Goal: Task Accomplishment & Management: Manage account settings

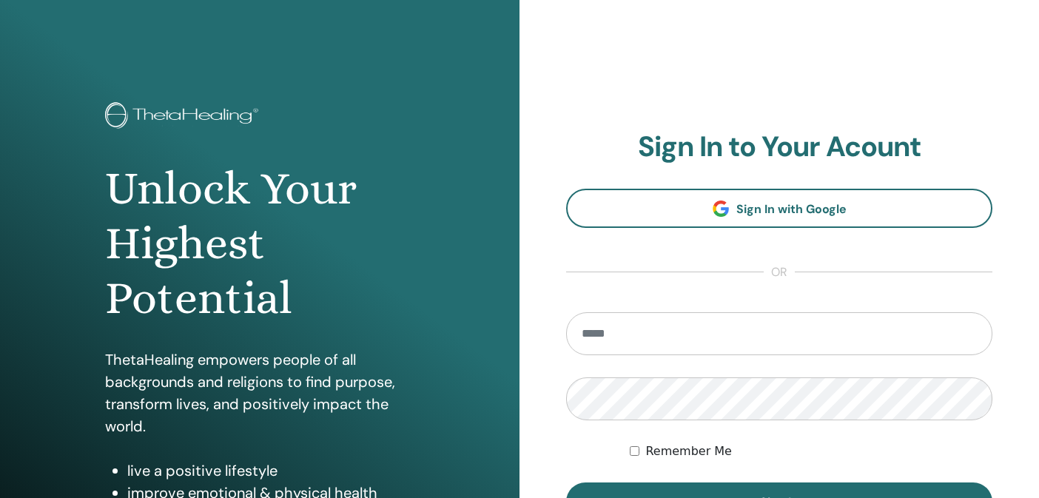
click at [658, 334] on input "email" at bounding box center [779, 333] width 426 height 43
type input "**********"
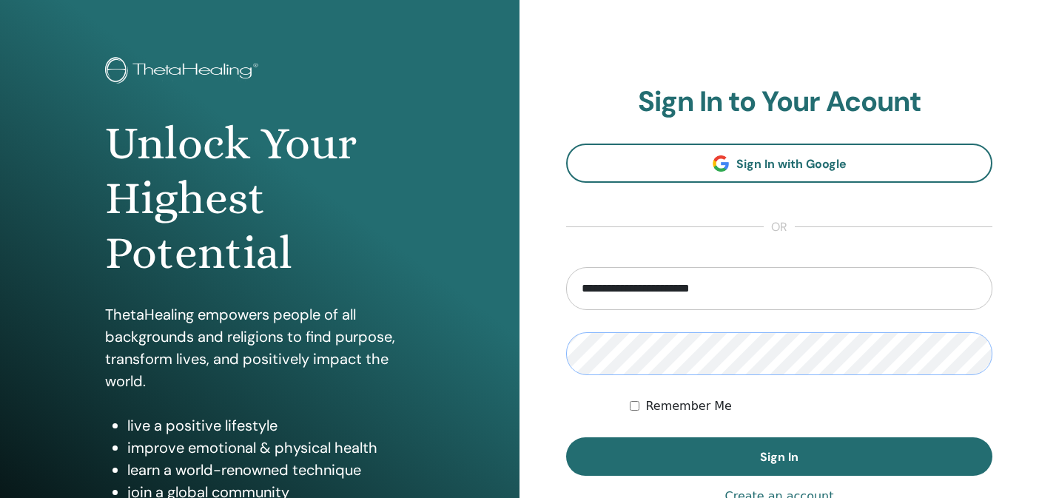
scroll to position [61, 0]
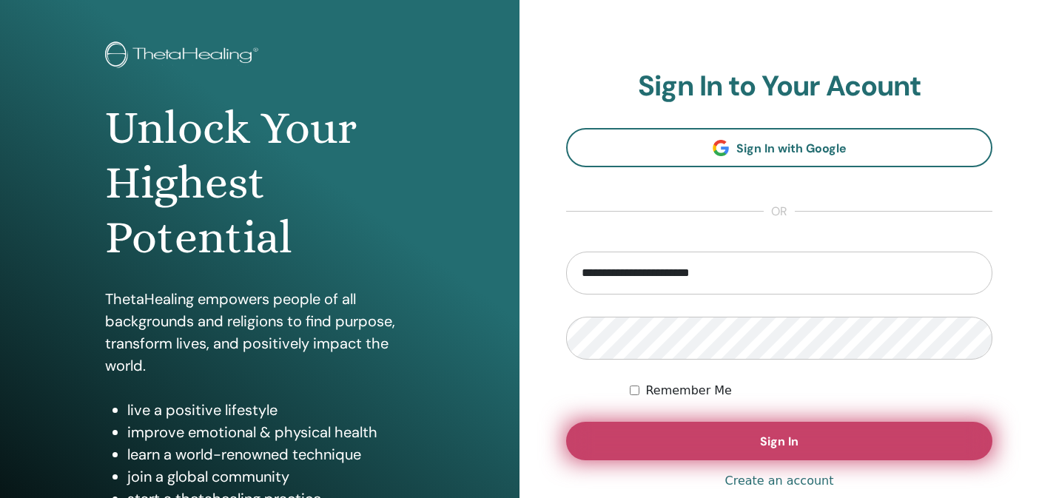
click at [693, 433] on button "Sign In" at bounding box center [779, 441] width 426 height 38
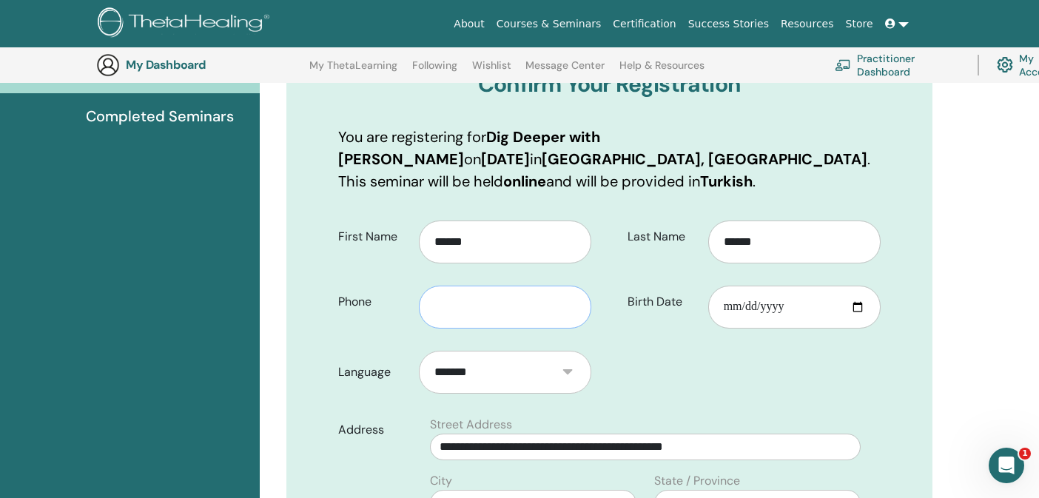
click at [508, 310] on input "text" at bounding box center [505, 307] width 172 height 43
click at [440, 303] on input "**********" at bounding box center [505, 307] width 172 height 43
click at [548, 313] on input "**********" at bounding box center [505, 307] width 172 height 43
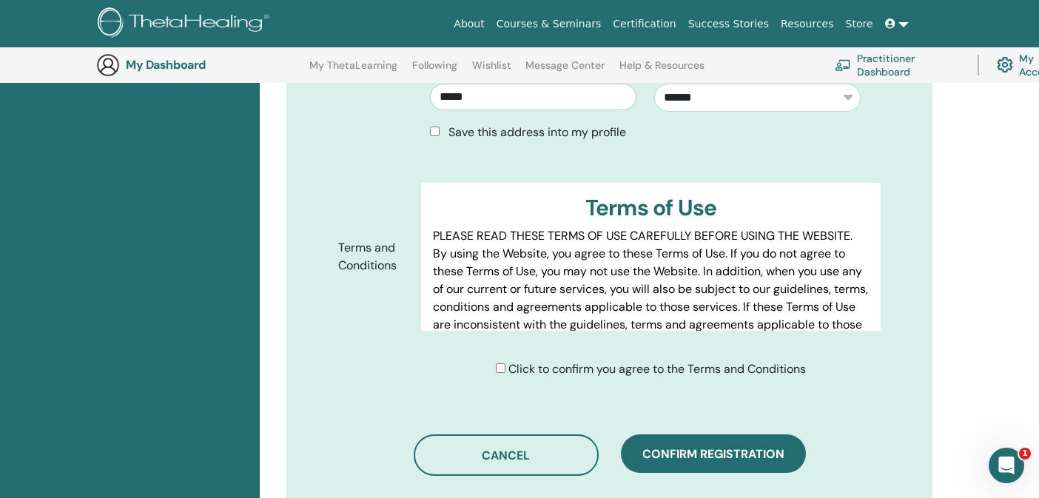
scroll to position [655, 0]
type input "**********"
click at [499, 363] on div "Click to confirm you agree to the Terms and Conditions" at bounding box center [651, 370] width 310 height 18
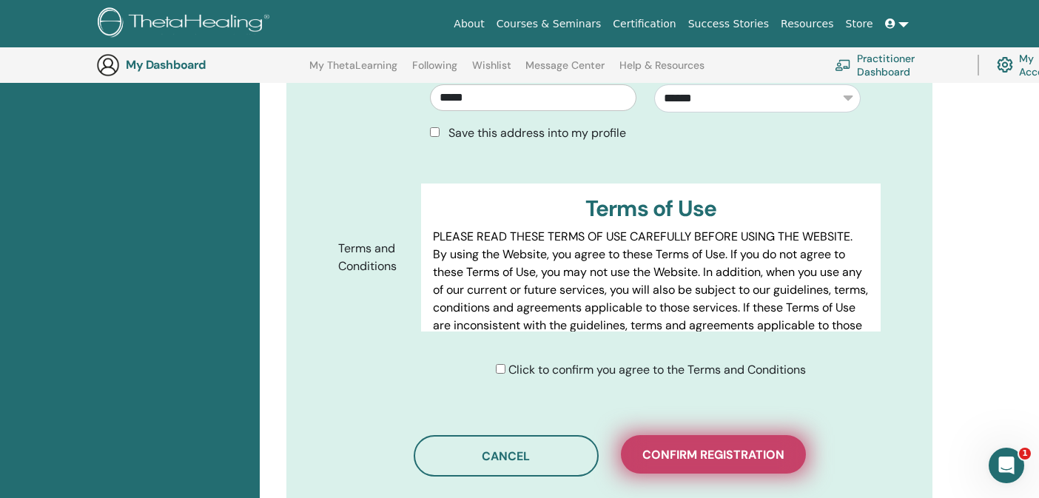
click at [656, 456] on span "Confirm registration" at bounding box center [713, 455] width 142 height 16
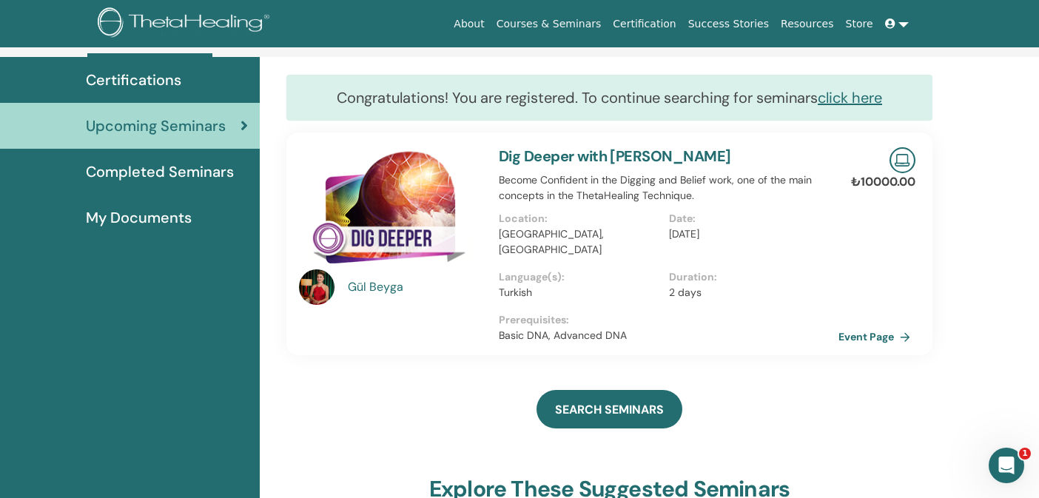
scroll to position [64, 0]
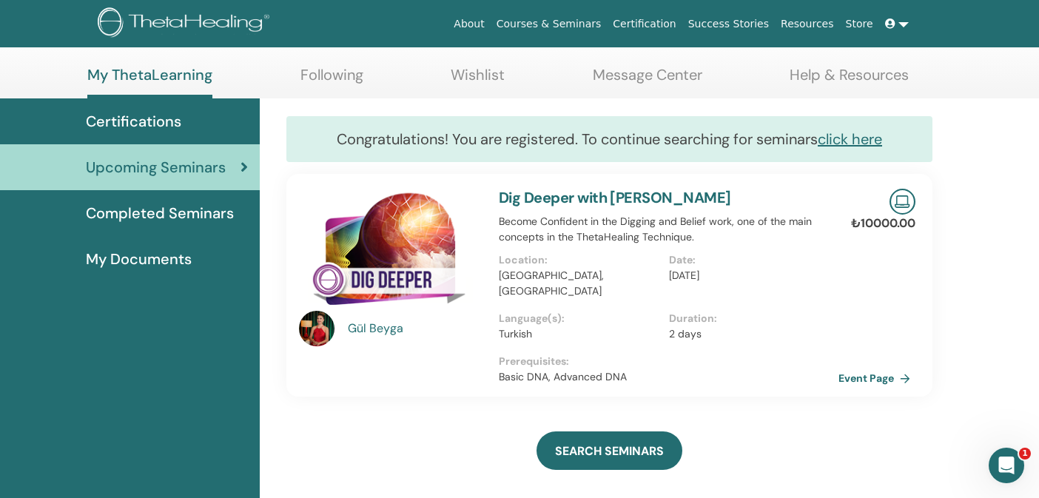
click at [203, 227] on link "Completed Seminars" at bounding box center [130, 213] width 260 height 46
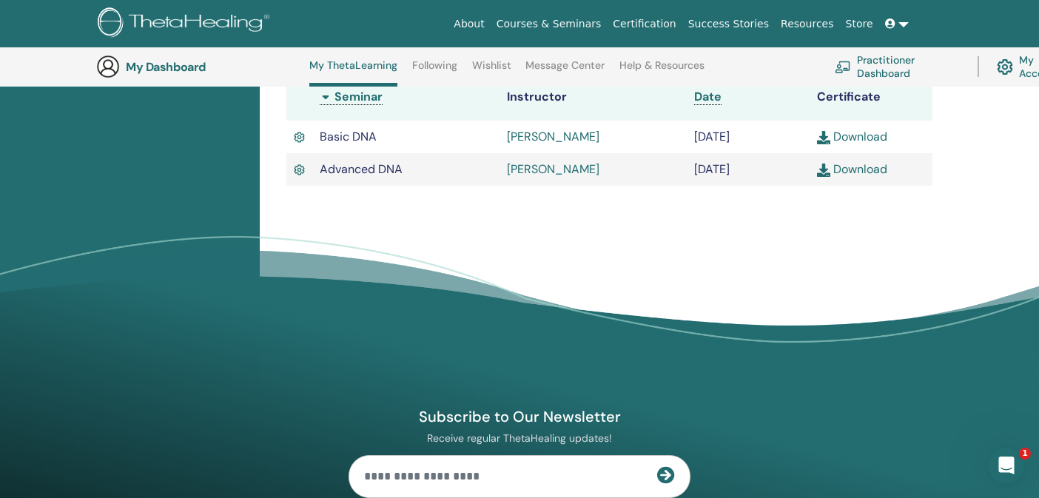
scroll to position [411, 0]
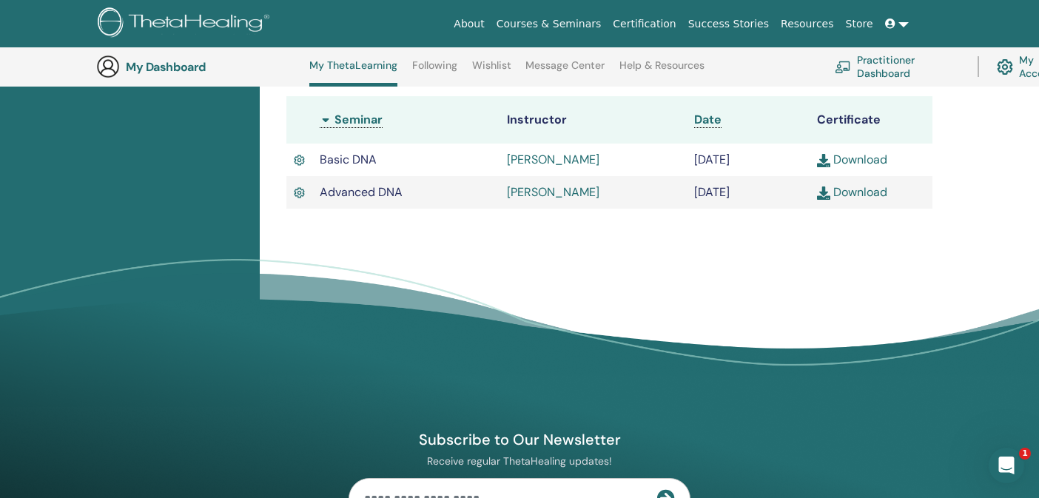
click at [859, 194] on link "Download" at bounding box center [852, 192] width 70 height 16
click at [980, 125] on div "Completed Seminars Below you can find your completed seminars. If you see missi…" at bounding box center [649, 99] width 779 height 616
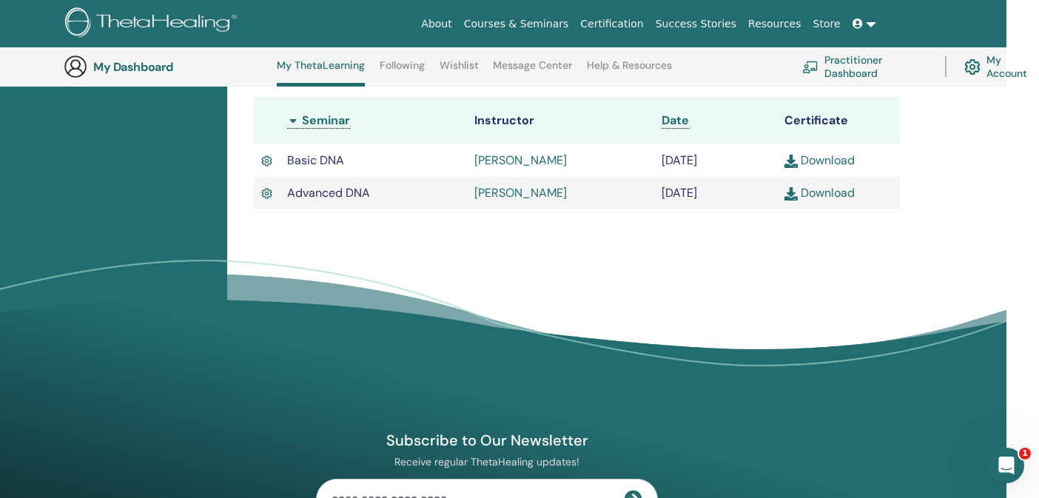
click at [996, 75] on link "My Account" at bounding box center [1001, 66] width 75 height 33
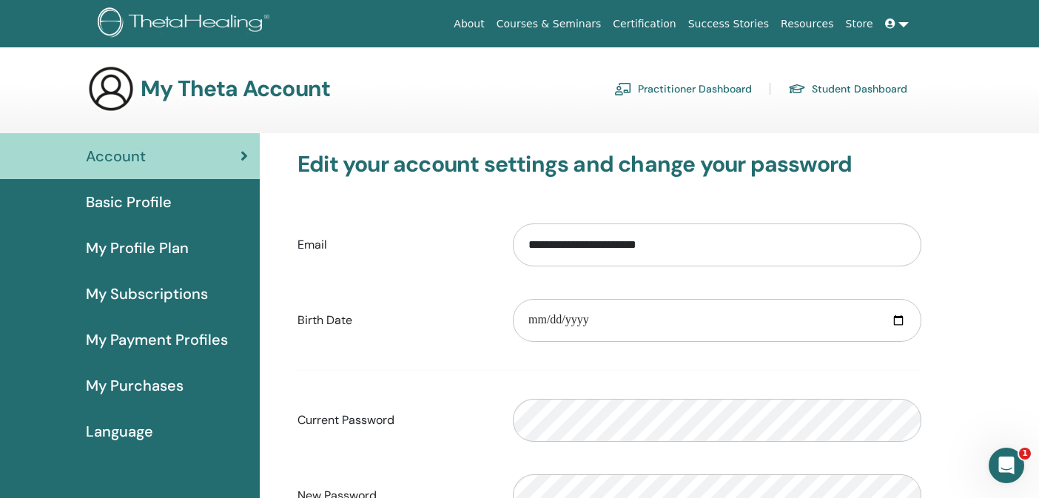
click at [900, 24] on link at bounding box center [897, 23] width 36 height 27
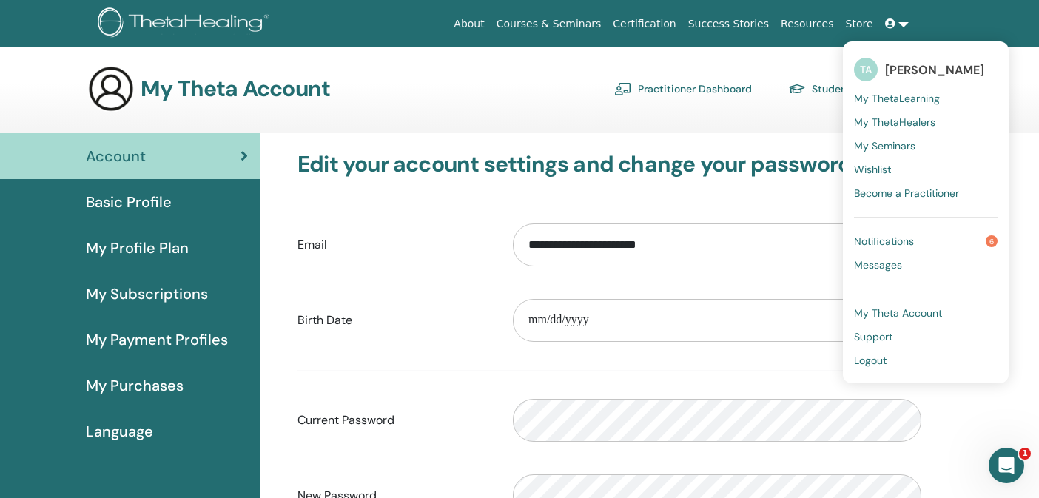
click at [892, 351] on link "Logout" at bounding box center [926, 360] width 144 height 24
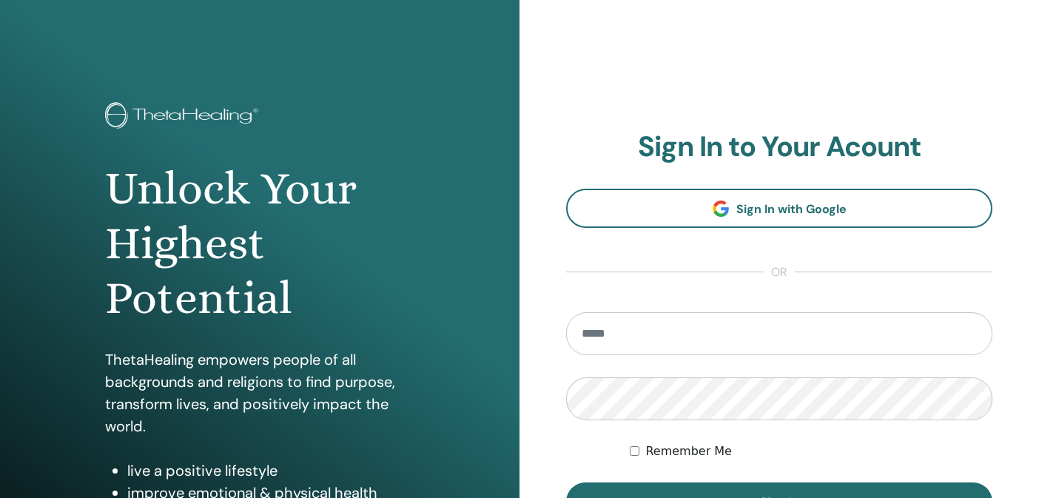
click at [698, 334] on input "email" at bounding box center [779, 333] width 426 height 43
type input "**********"
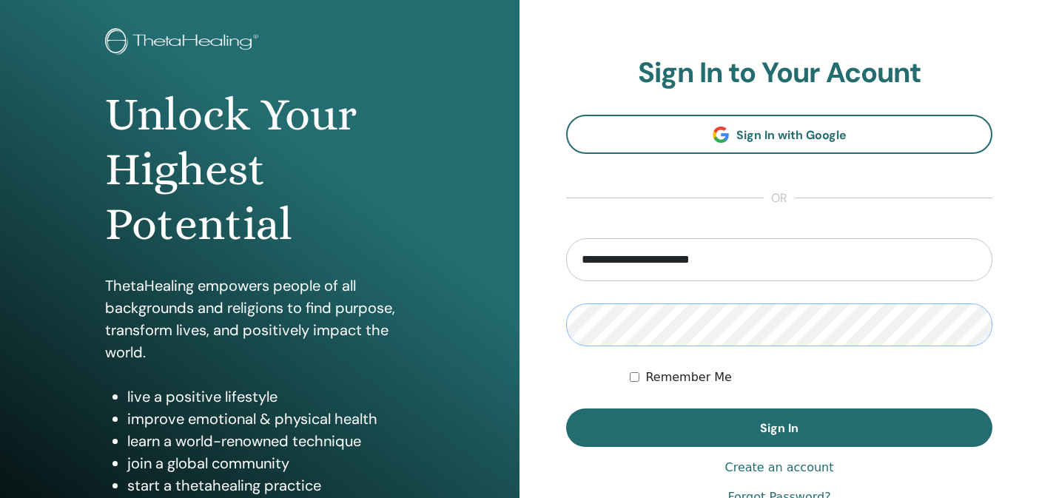
scroll to position [111, 0]
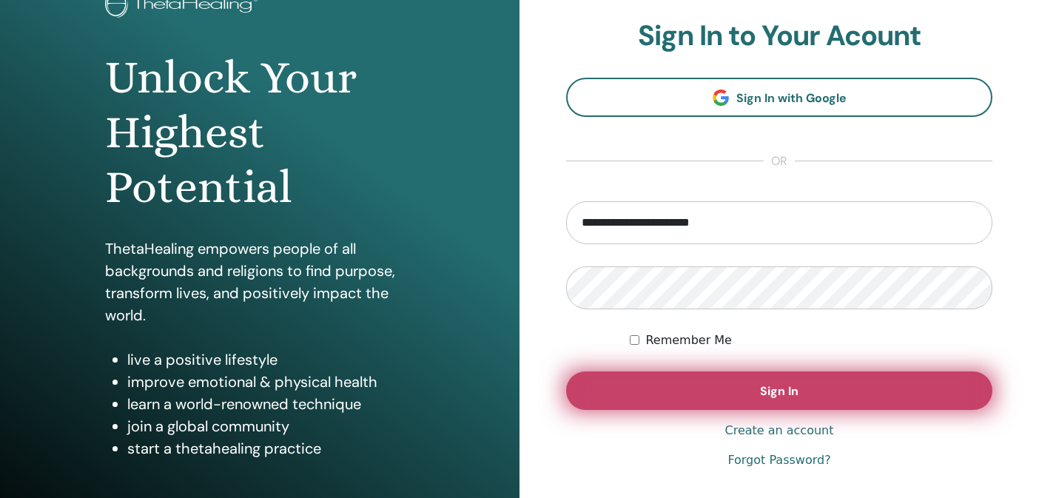
click at [722, 399] on button "Sign In" at bounding box center [779, 390] width 426 height 38
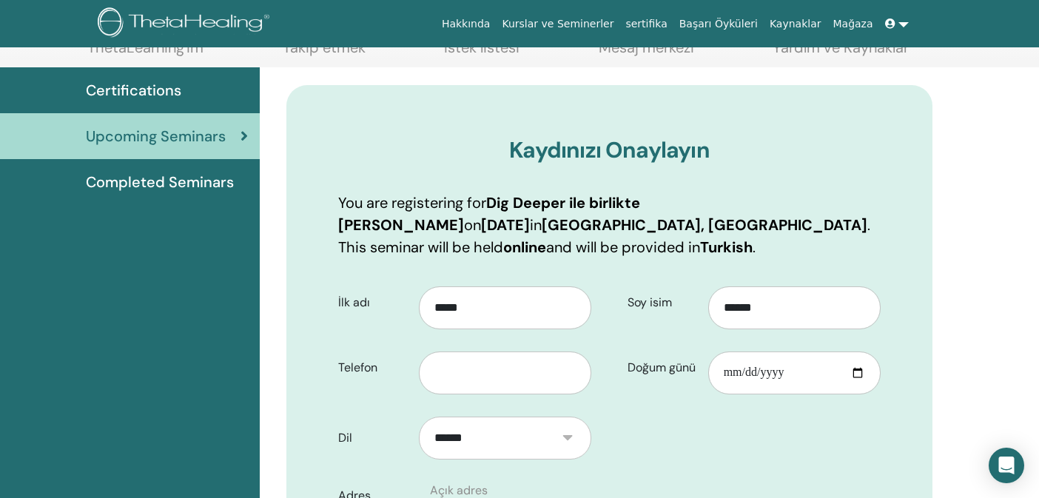
scroll to position [95, 0]
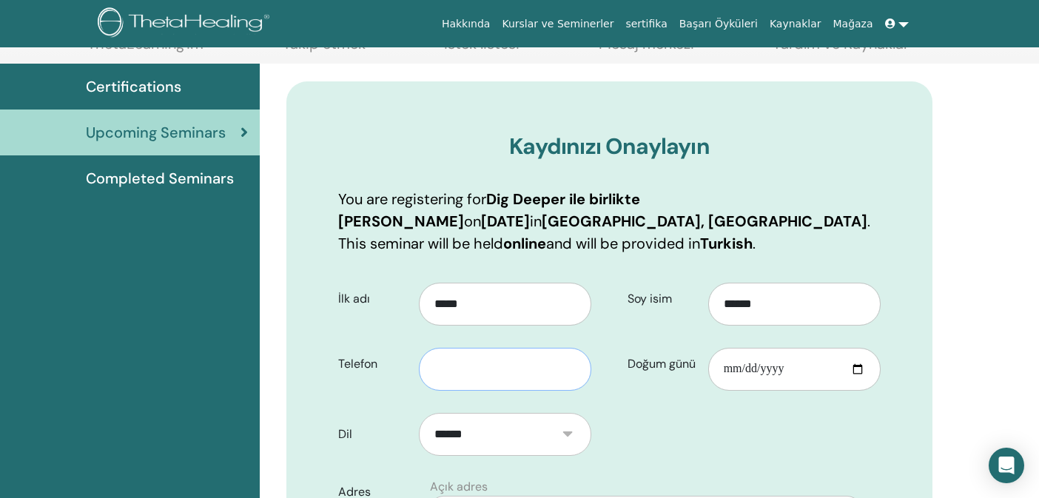
click at [532, 382] on input "text" at bounding box center [505, 369] width 172 height 43
type input "*"
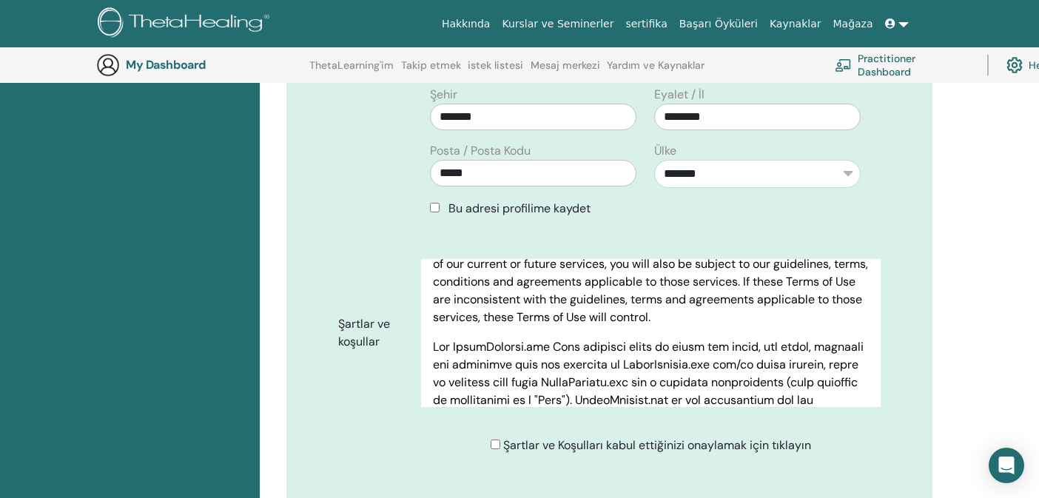
scroll to position [149, 0]
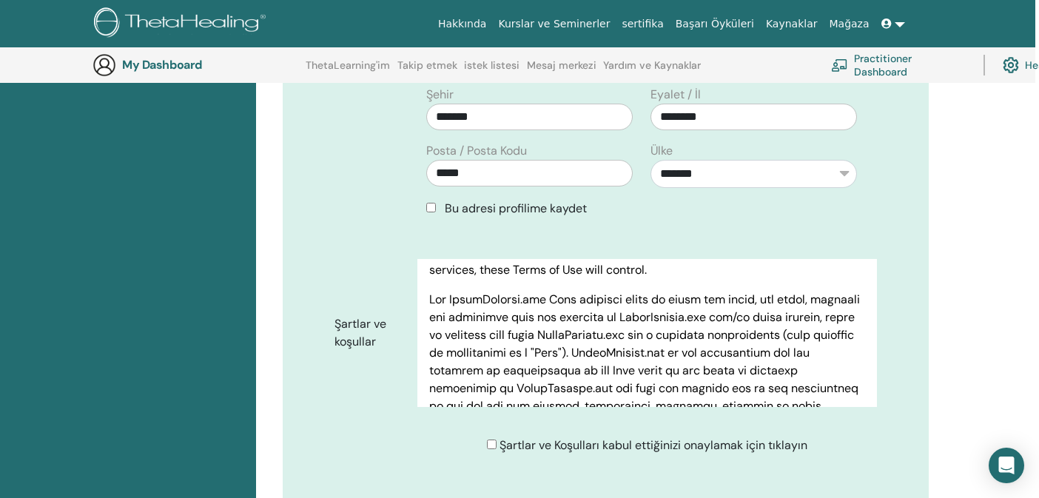
type input "**********"
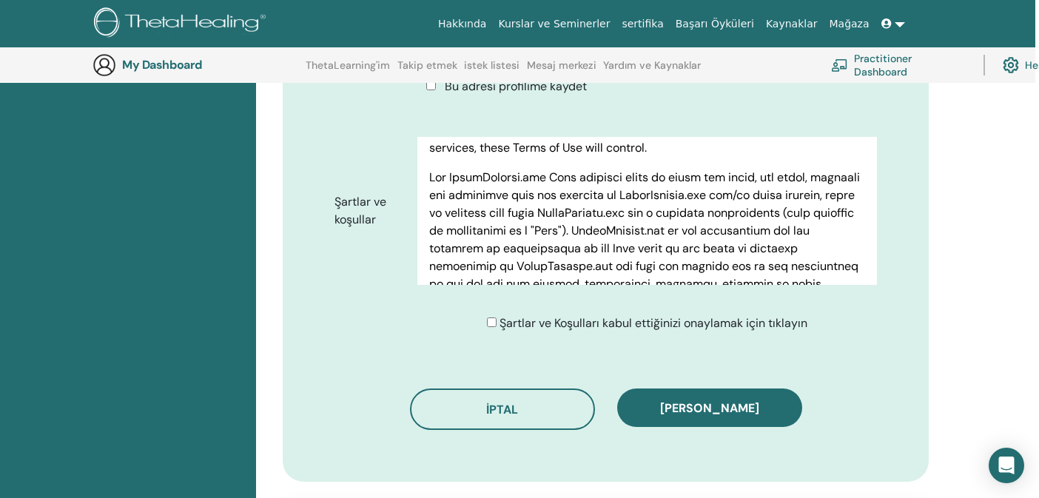
scroll to position [784, 4]
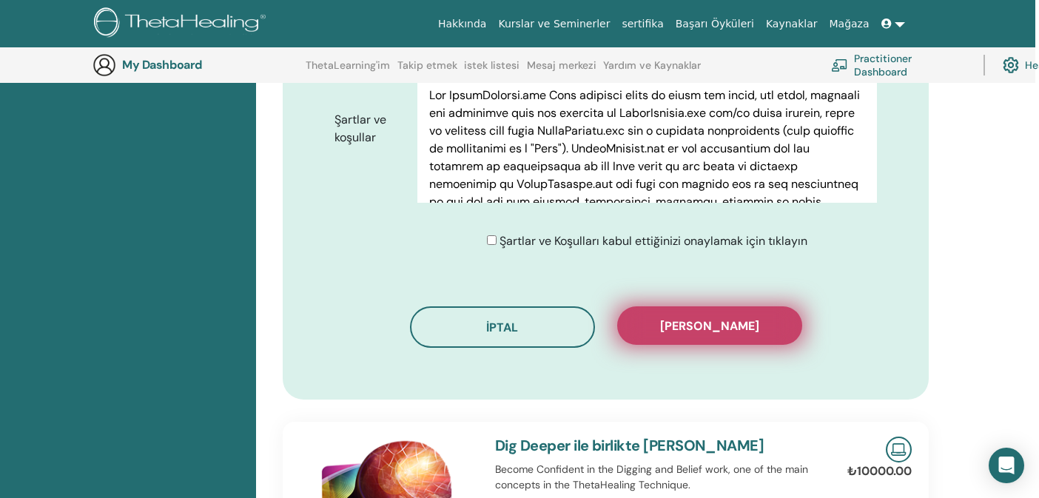
click at [686, 330] on span "Kaydı onayla" at bounding box center [709, 326] width 99 height 16
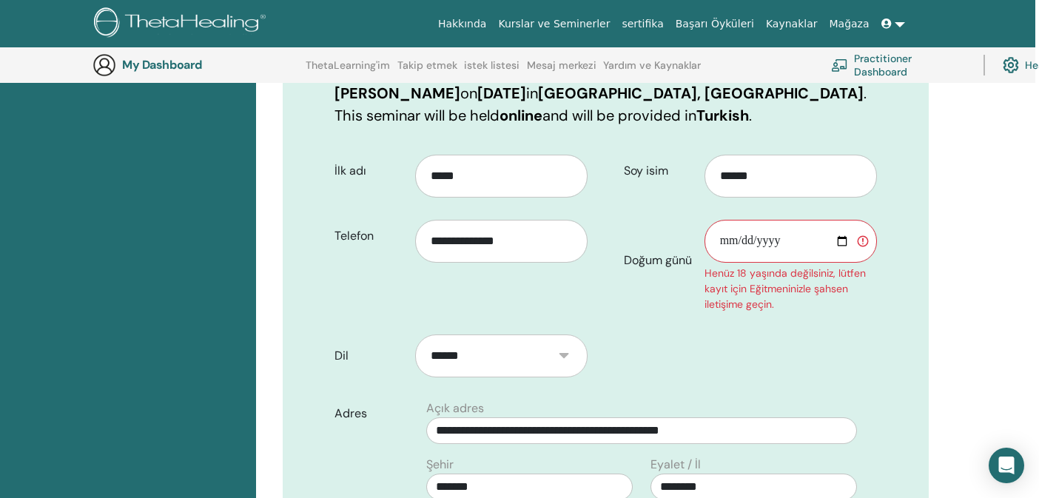
scroll to position [238, 4]
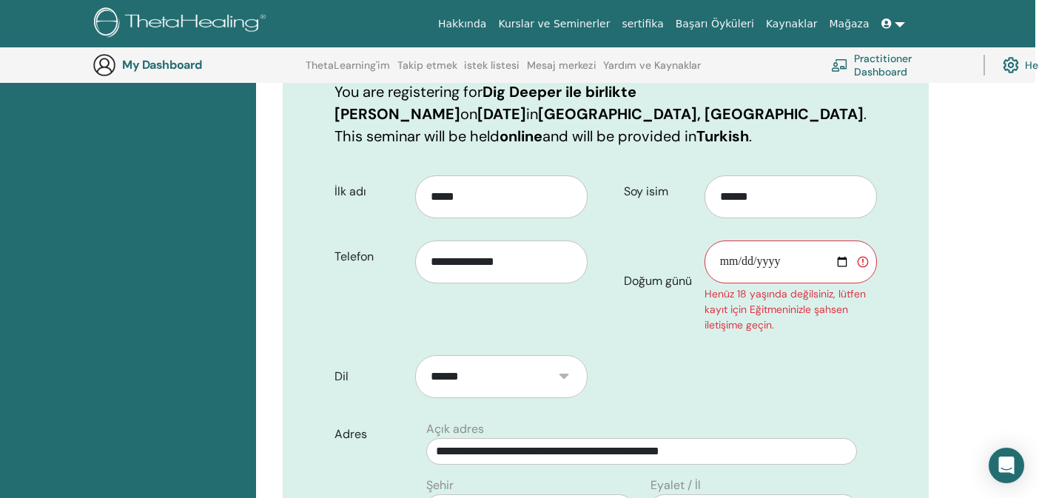
click at [727, 260] on input "Doğum günü" at bounding box center [790, 261] width 172 height 43
type input "**********"
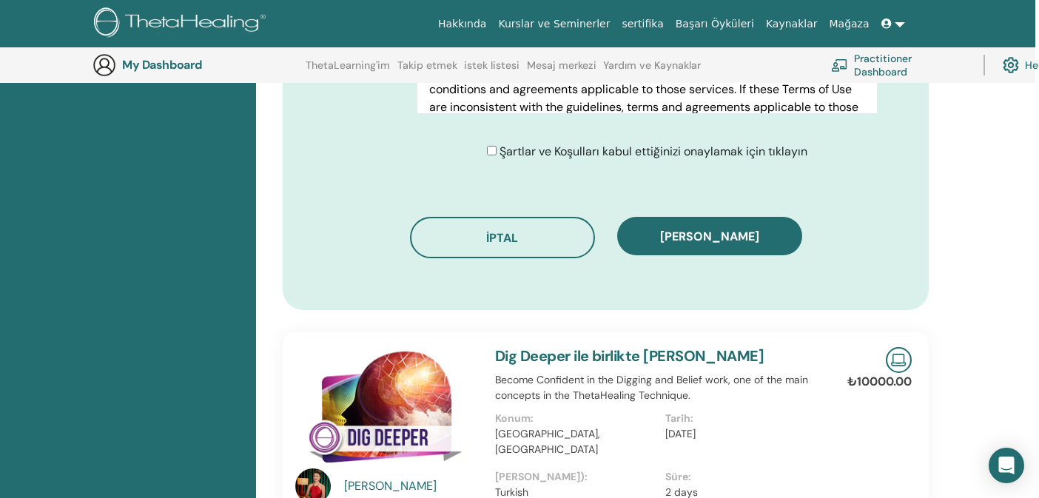
scroll to position [896, 4]
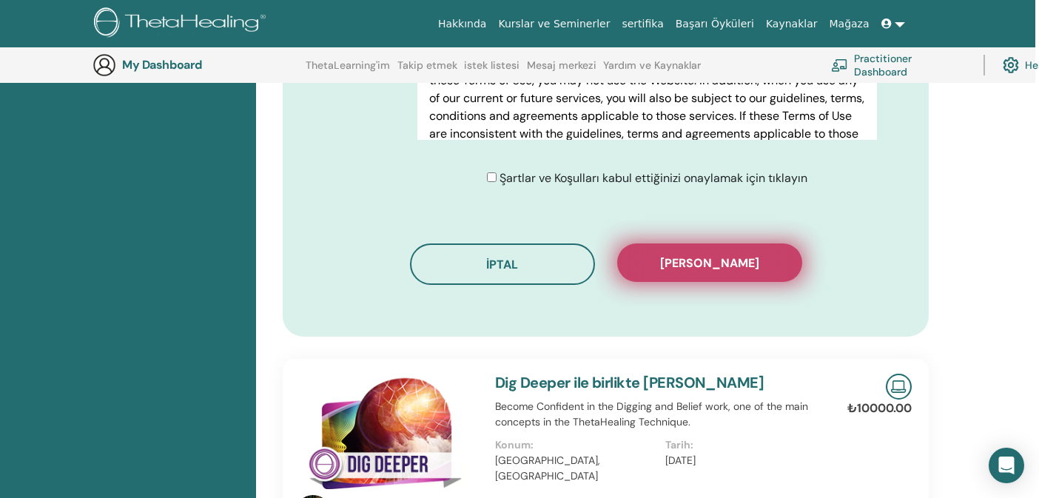
click at [710, 266] on span "Kaydı onayla" at bounding box center [709, 263] width 99 height 16
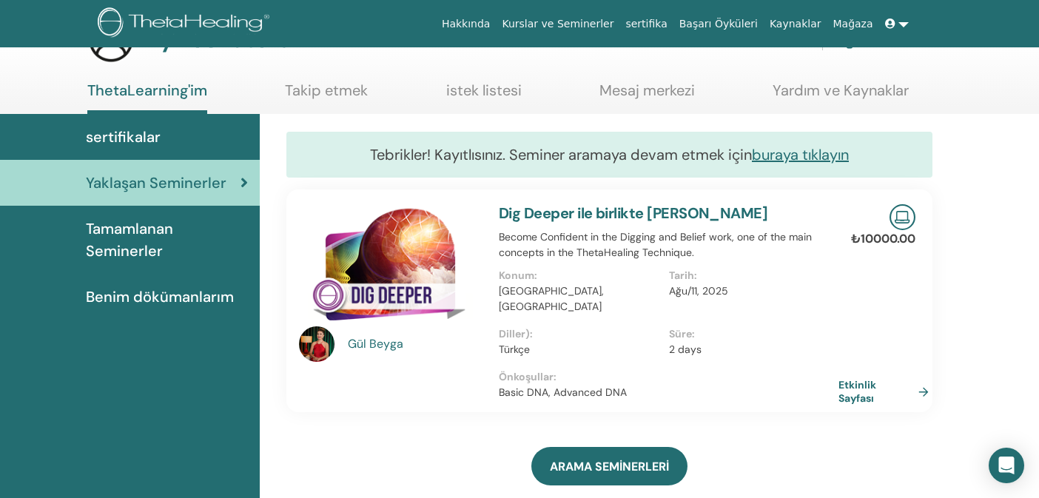
scroll to position [56, 0]
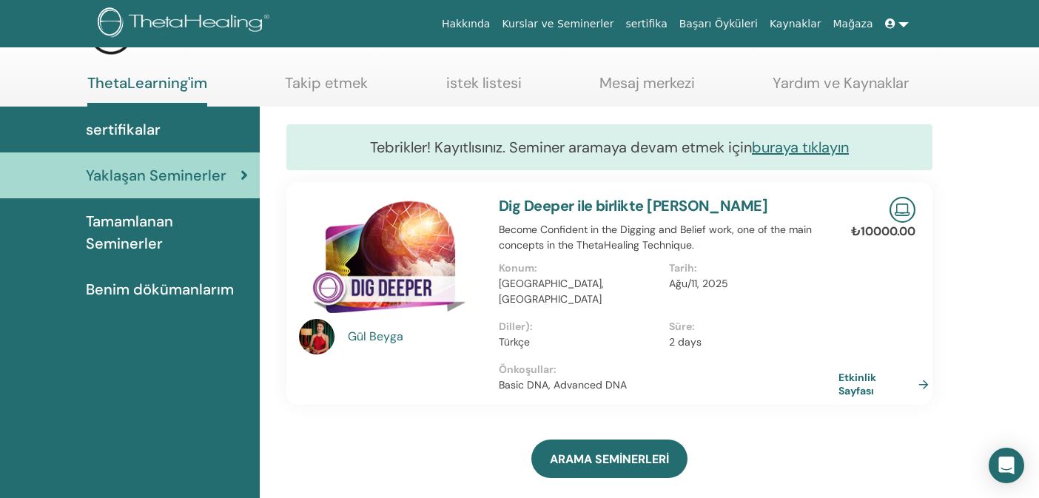
click at [132, 234] on span "Tamamlanan Seminerler" at bounding box center [167, 232] width 162 height 44
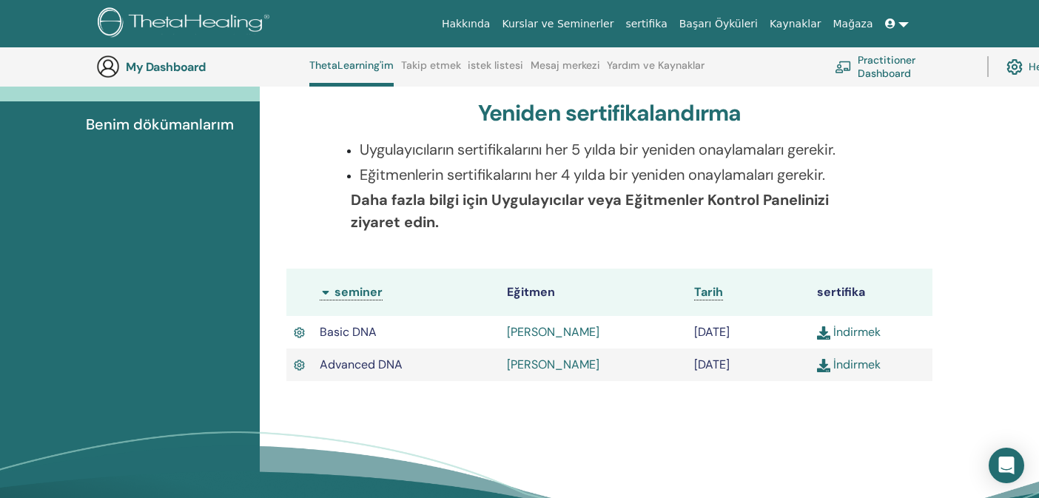
scroll to position [297, 0]
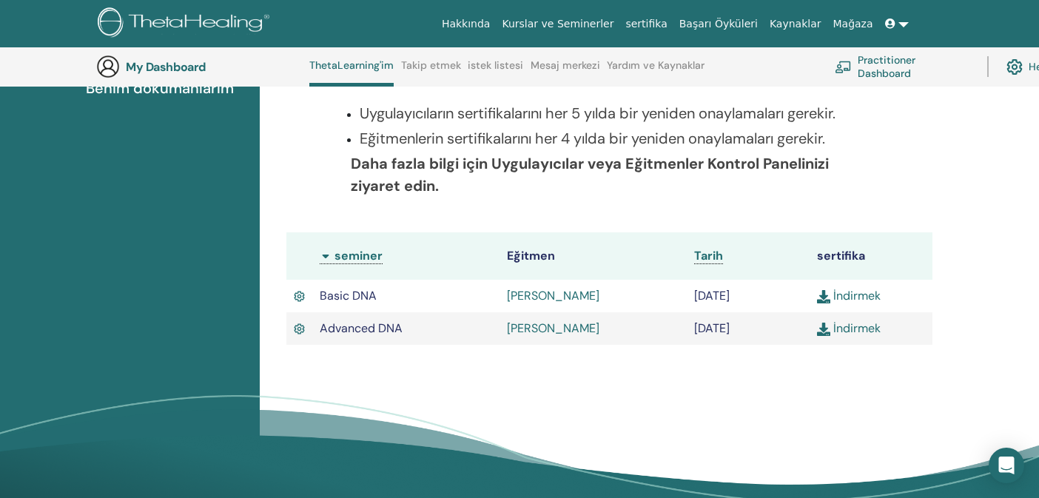
click at [861, 324] on link "İndirmek" at bounding box center [849, 328] width 64 height 16
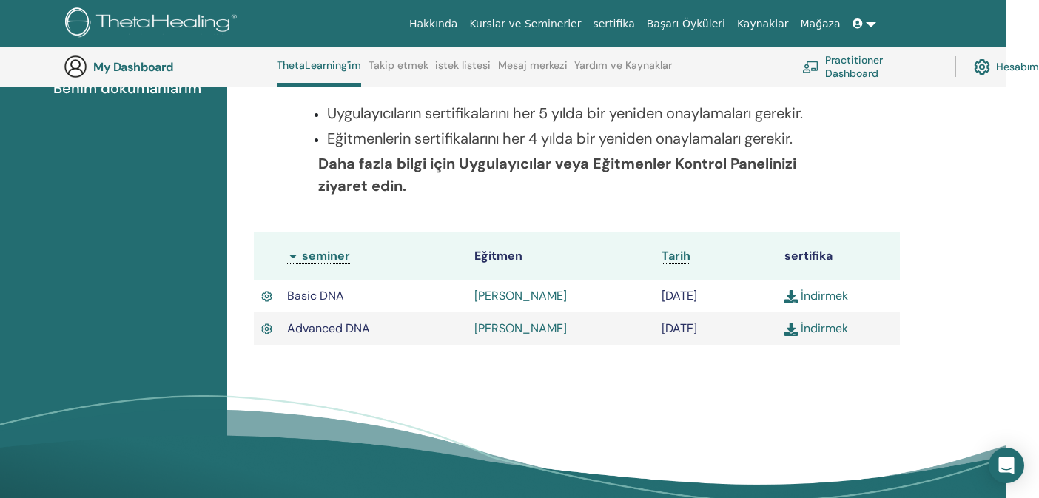
click at [869, 27] on link at bounding box center [864, 23] width 36 height 27
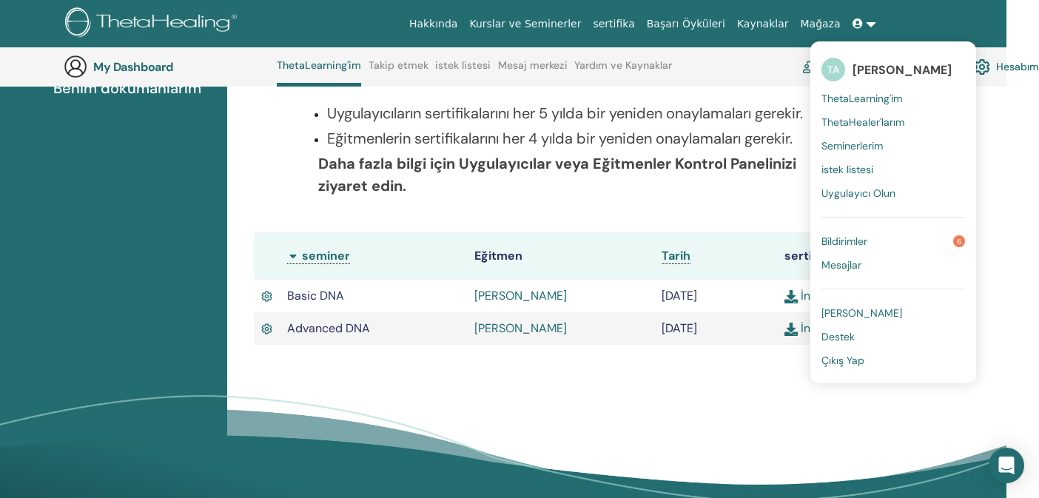
click at [886, 363] on link "Çıkış Yap" at bounding box center [893, 360] width 144 height 24
